Goal: Transaction & Acquisition: Purchase product/service

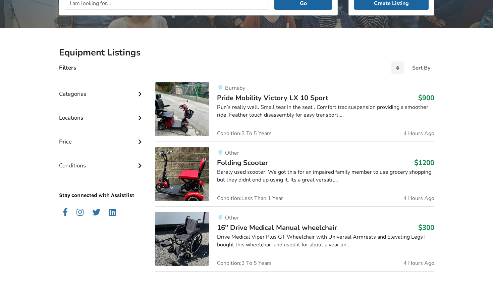
scroll to position [108, 0]
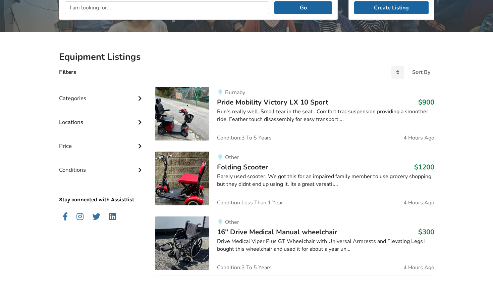
click at [141, 98] on icon at bounding box center [140, 98] width 7 height 6
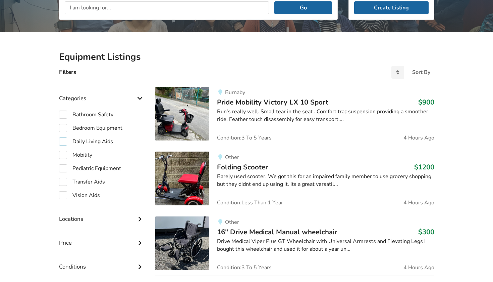
click at [99, 141] on label "Daily Living Aids" at bounding box center [86, 141] width 54 height 8
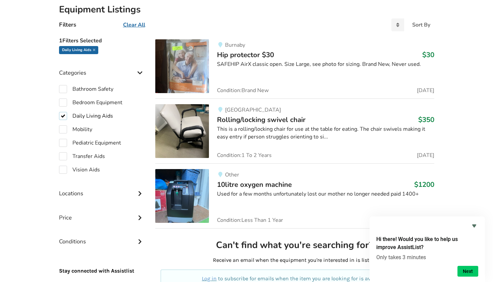
scroll to position [154, 0]
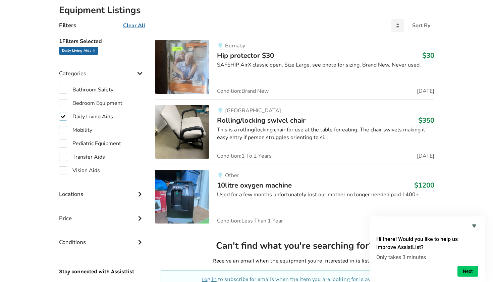
click at [61, 115] on label "Daily Living Aids" at bounding box center [86, 116] width 54 height 8
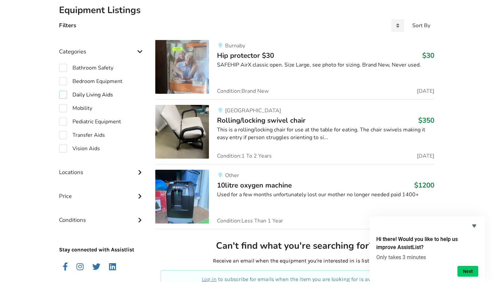
checkbox input "false"
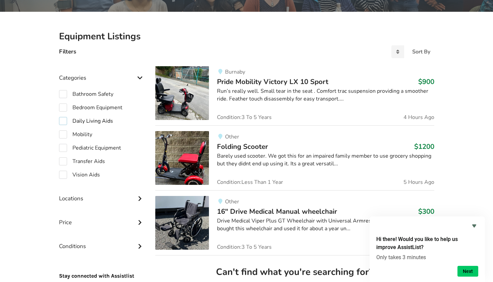
scroll to position [135, 0]
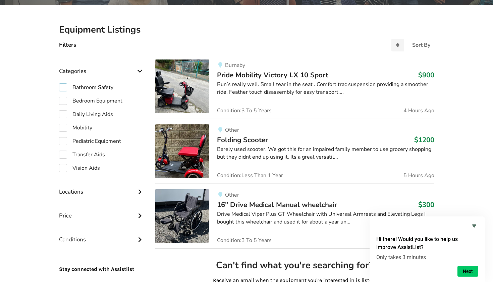
click at [106, 87] on label "Bathroom Safety" at bounding box center [86, 87] width 54 height 8
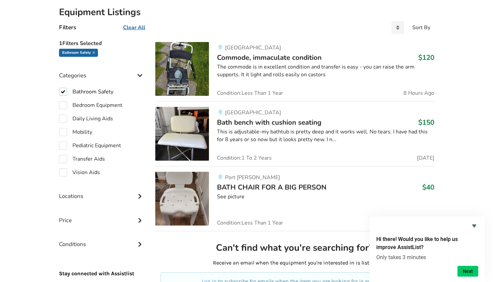
scroll to position [159, 0]
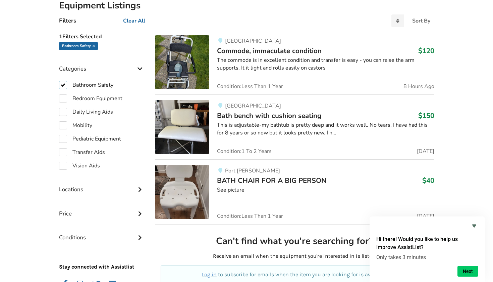
click at [63, 84] on label "Bathroom Safety" at bounding box center [86, 85] width 54 height 8
checkbox input "false"
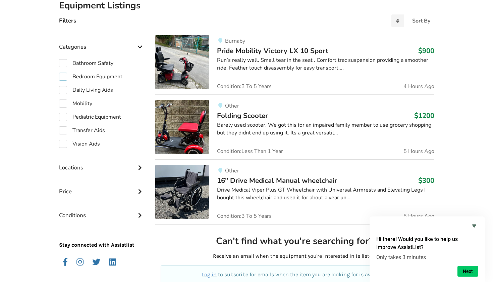
click at [88, 77] on label "Bedroom Equipment" at bounding box center [90, 76] width 63 height 8
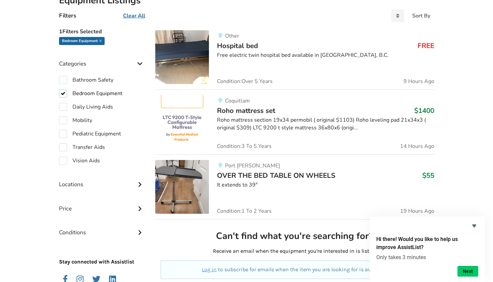
scroll to position [164, 0]
click at [65, 90] on label "Bedroom Equipment" at bounding box center [90, 93] width 63 height 8
checkbox input "false"
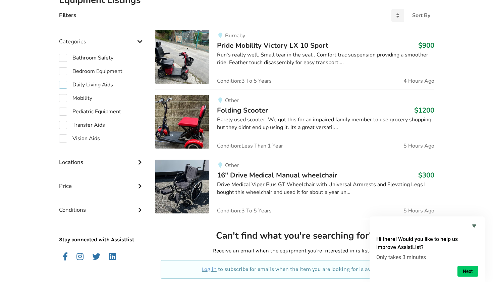
click at [89, 82] on label "Daily Living Aids" at bounding box center [86, 85] width 54 height 8
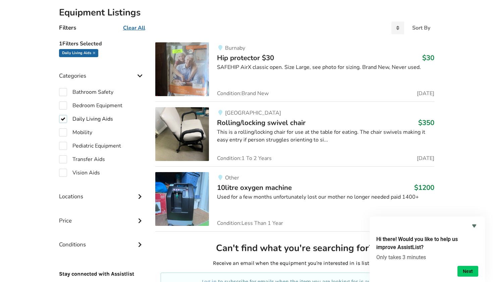
scroll to position [147, 0]
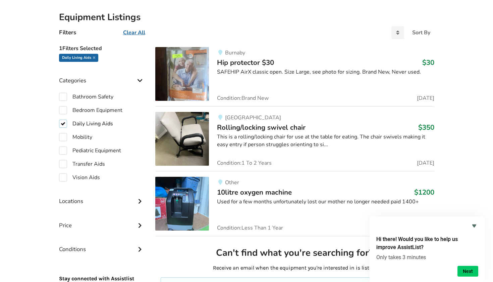
click at [61, 123] on label "Daily Living Aids" at bounding box center [86, 123] width 54 height 8
checkbox input "false"
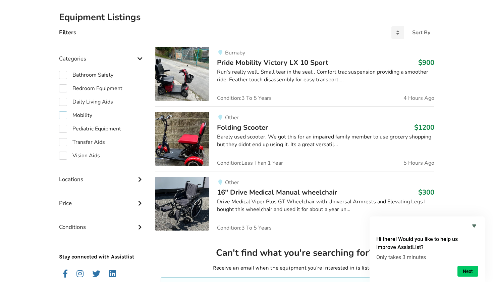
click at [63, 112] on label "Mobility" at bounding box center [75, 115] width 33 height 8
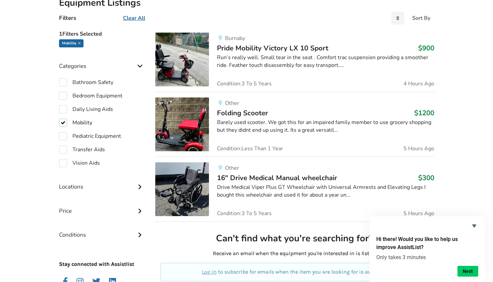
scroll to position [161, 0]
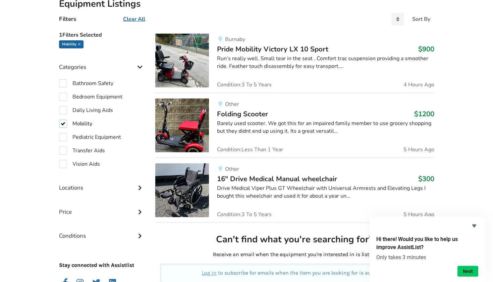
click at [63, 121] on label "Mobility" at bounding box center [75, 123] width 33 height 8
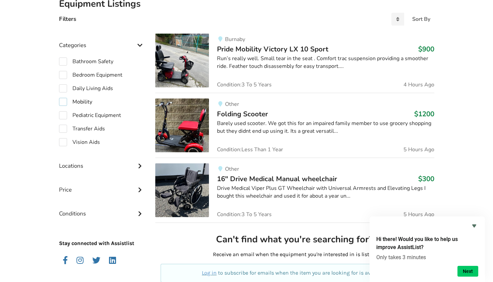
checkbox input "false"
click at [64, 128] on label "Transfer Aids" at bounding box center [82, 129] width 46 height 8
checkbox input "true"
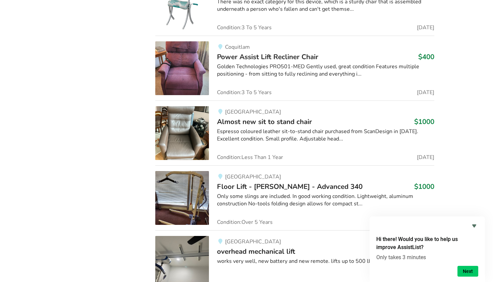
scroll to position [1131, 0]
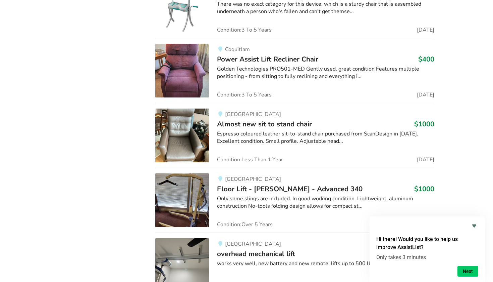
click at [199, 71] on img at bounding box center [182, 71] width 54 height 54
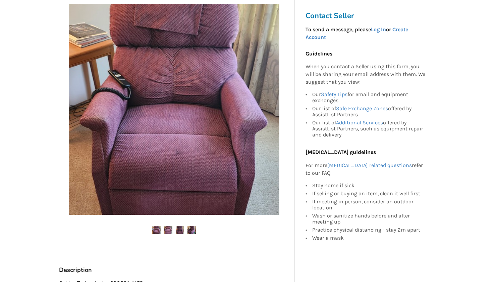
scroll to position [133, 0]
click at [167, 226] on img at bounding box center [168, 229] width 8 height 8
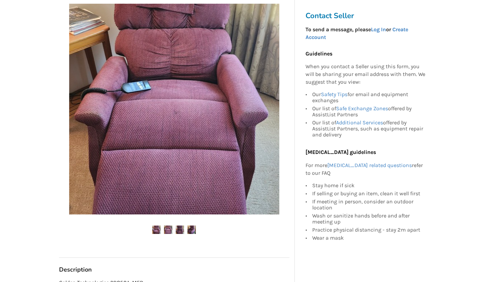
click at [181, 227] on img at bounding box center [180, 229] width 8 height 8
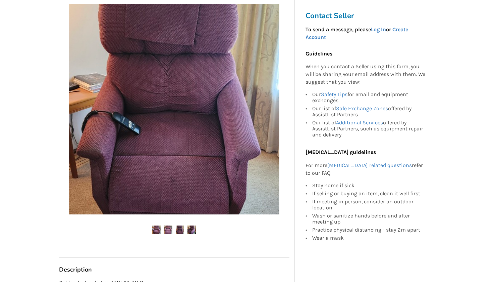
click at [191, 228] on img at bounding box center [192, 229] width 8 height 8
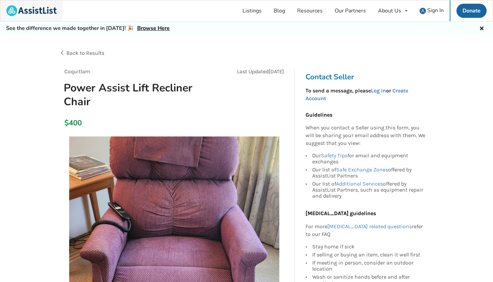
scroll to position [0, 0]
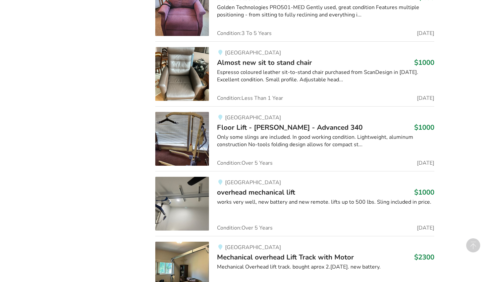
scroll to position [1193, 0]
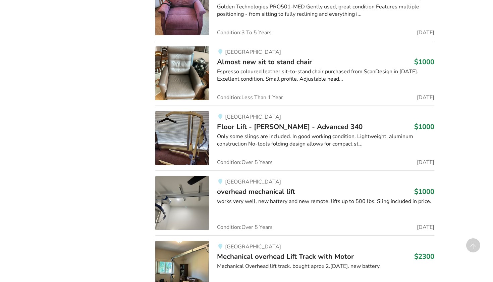
click at [182, 79] on img at bounding box center [182, 73] width 54 height 54
